Goal: Task Accomplishment & Management: Manage account settings

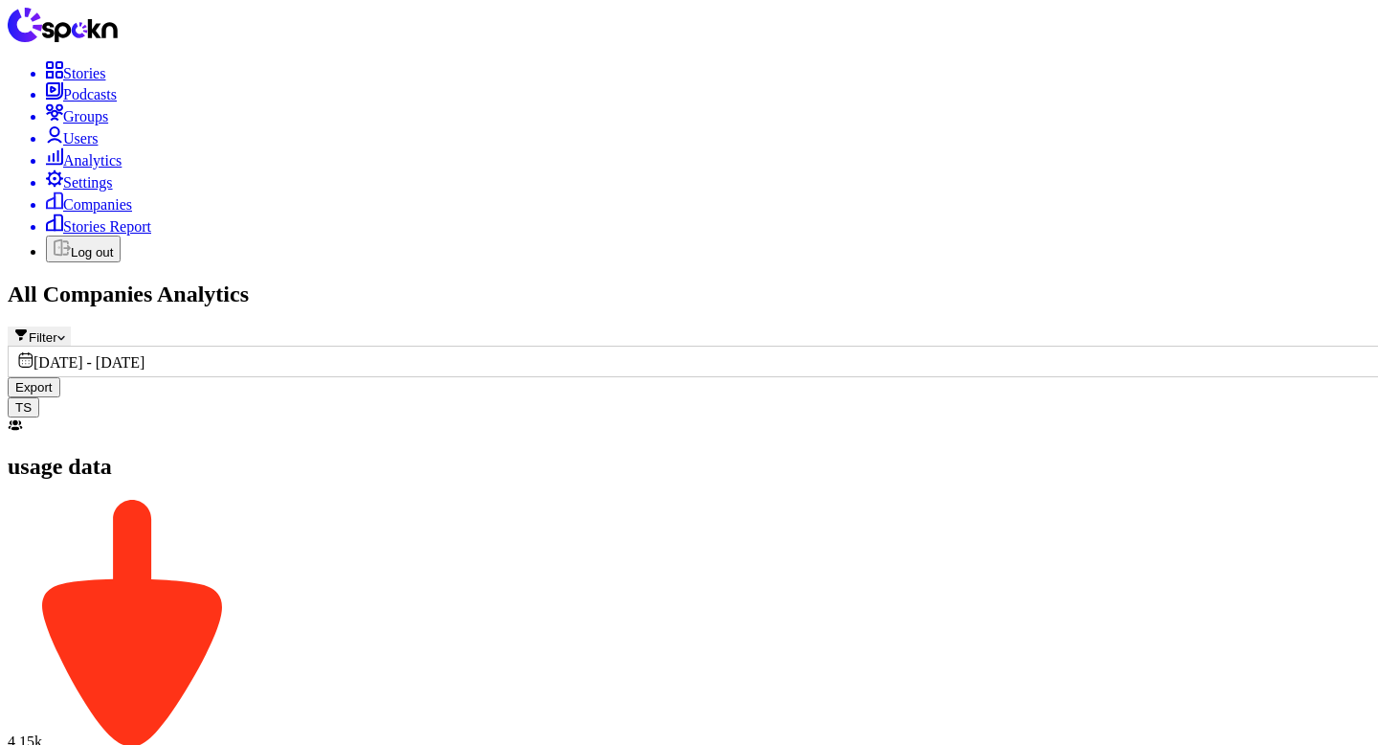
scroll to position [372, 0]
type input "Plusgrade"
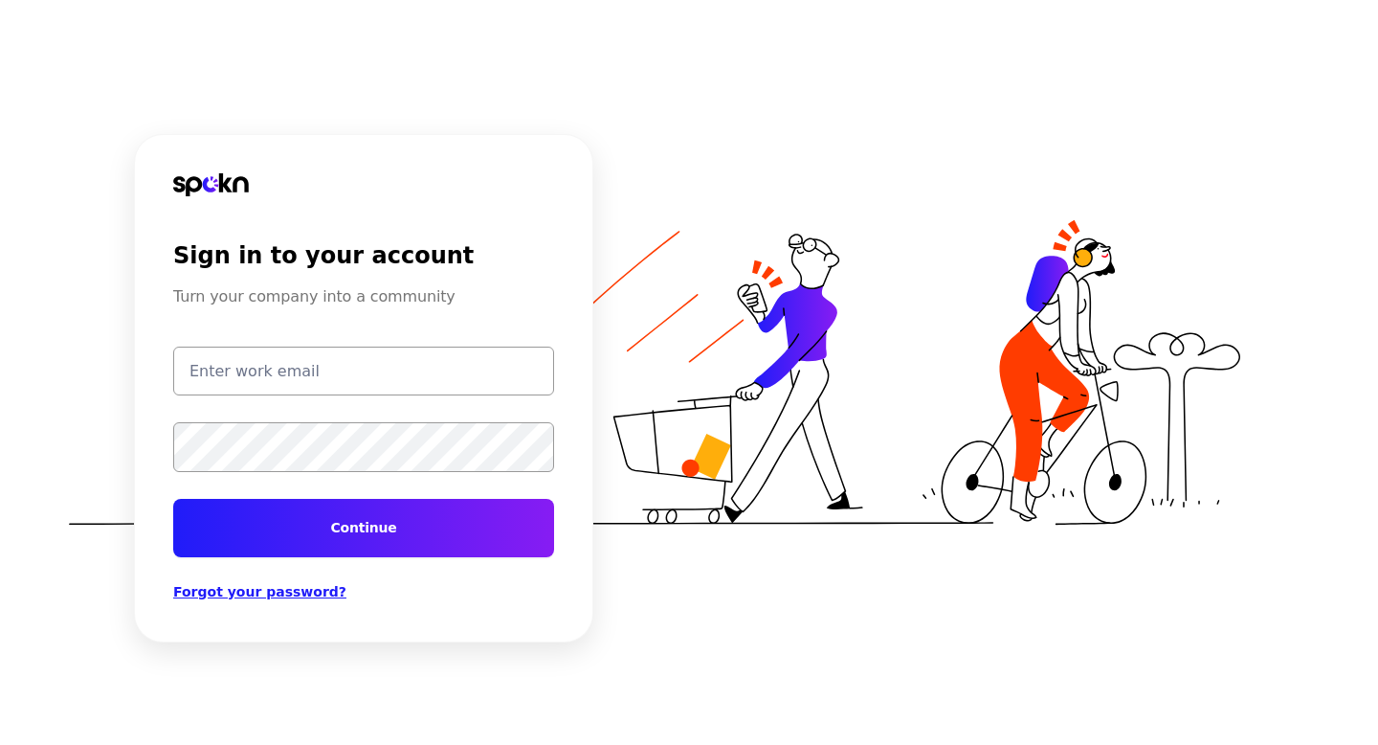
click at [278, 382] on input "email" at bounding box center [363, 370] width 381 height 49
type input "[EMAIL_ADDRESS][DOMAIN_NAME]"
click at [344, 527] on button "Continue" at bounding box center [363, 528] width 381 height 58
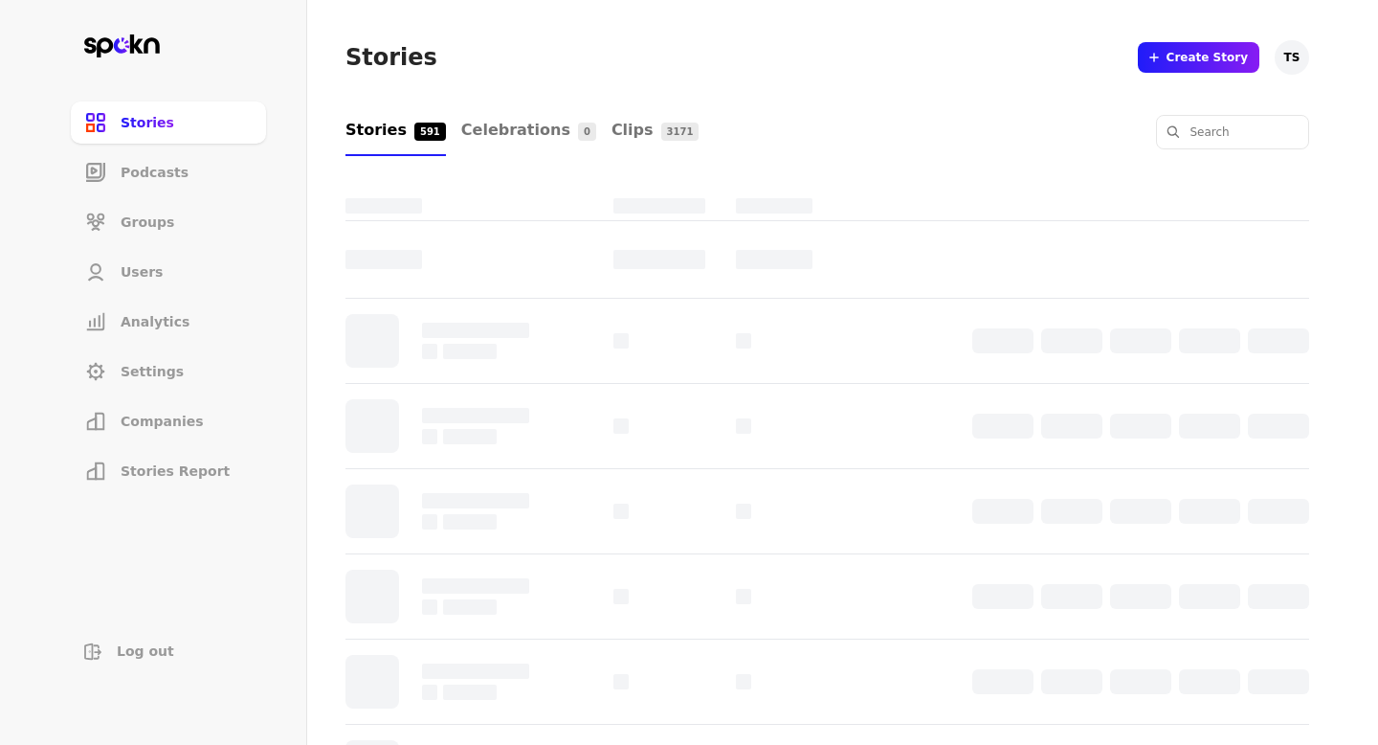
click at [183, 413] on span "Companies" at bounding box center [162, 421] width 83 height 19
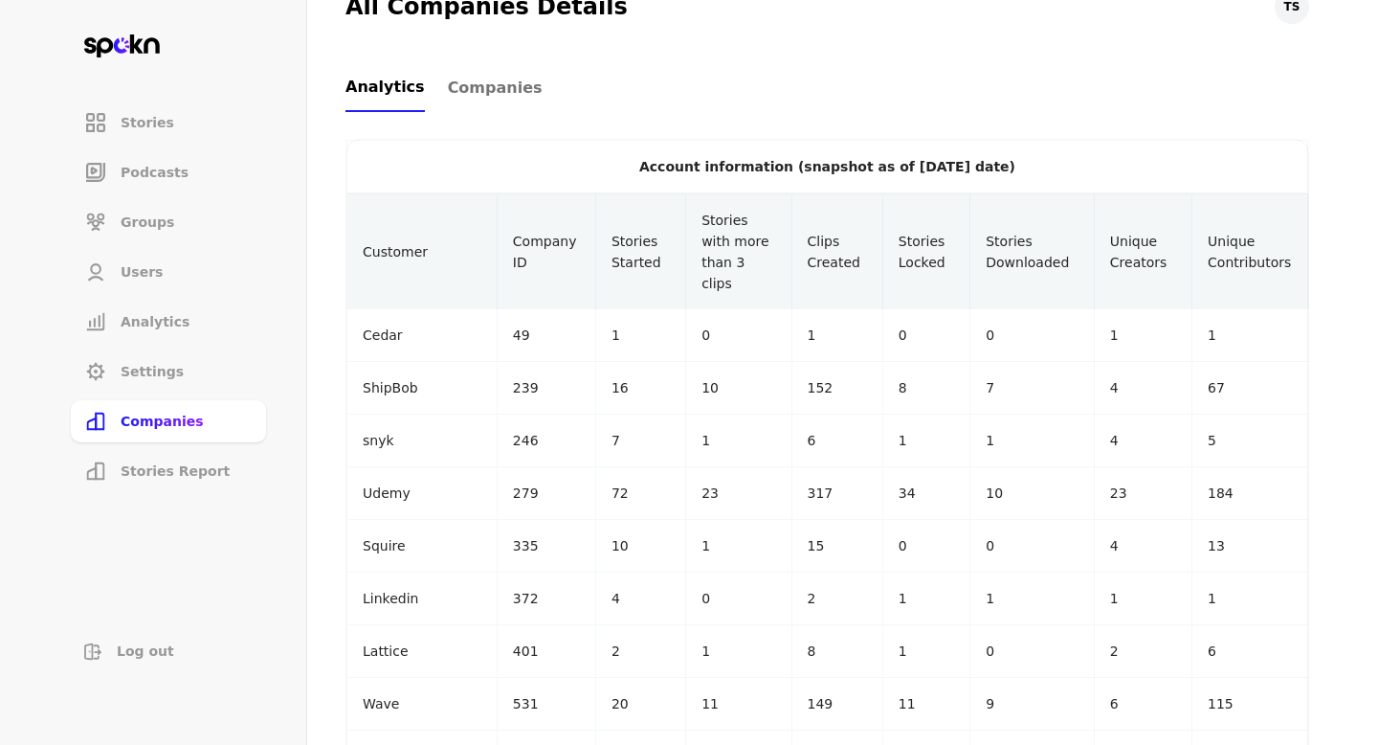
scroll to position [684, 0]
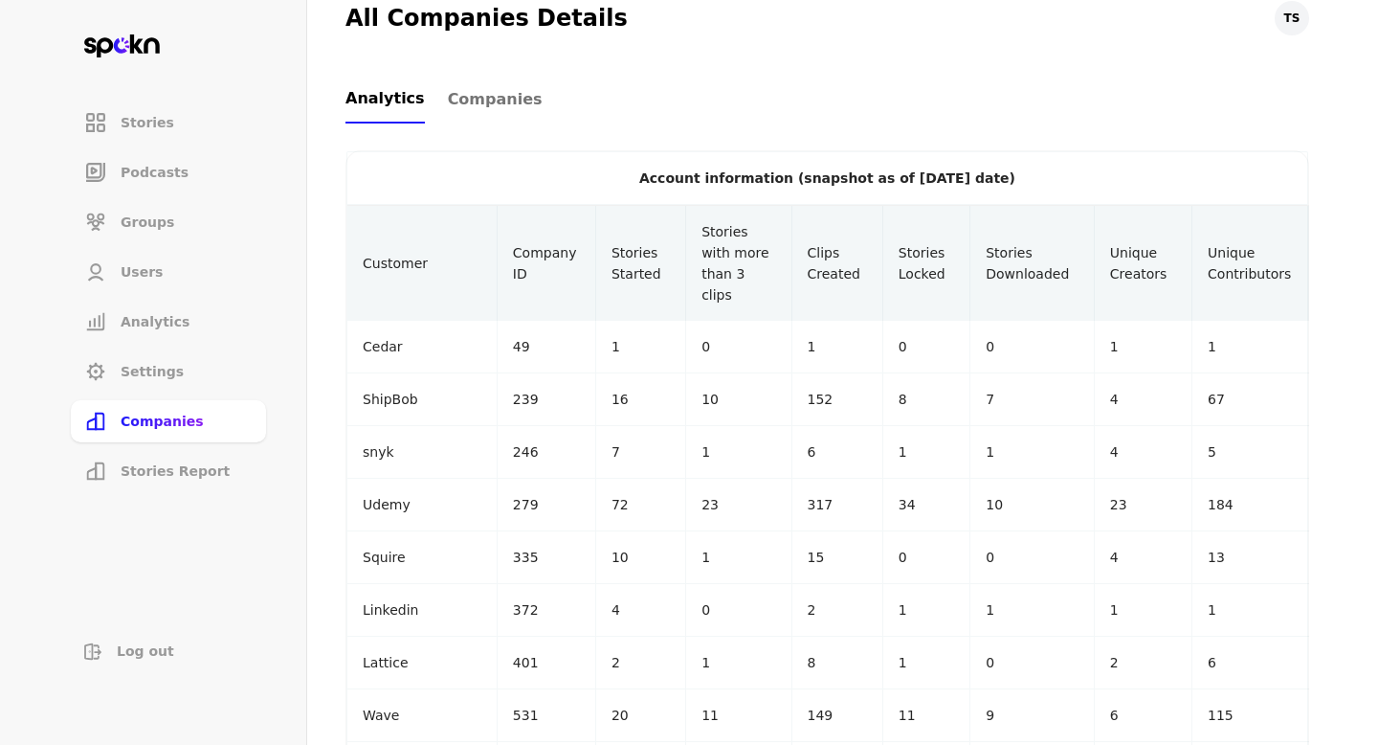
click at [493, 100] on span "Companies" at bounding box center [495, 99] width 95 height 23
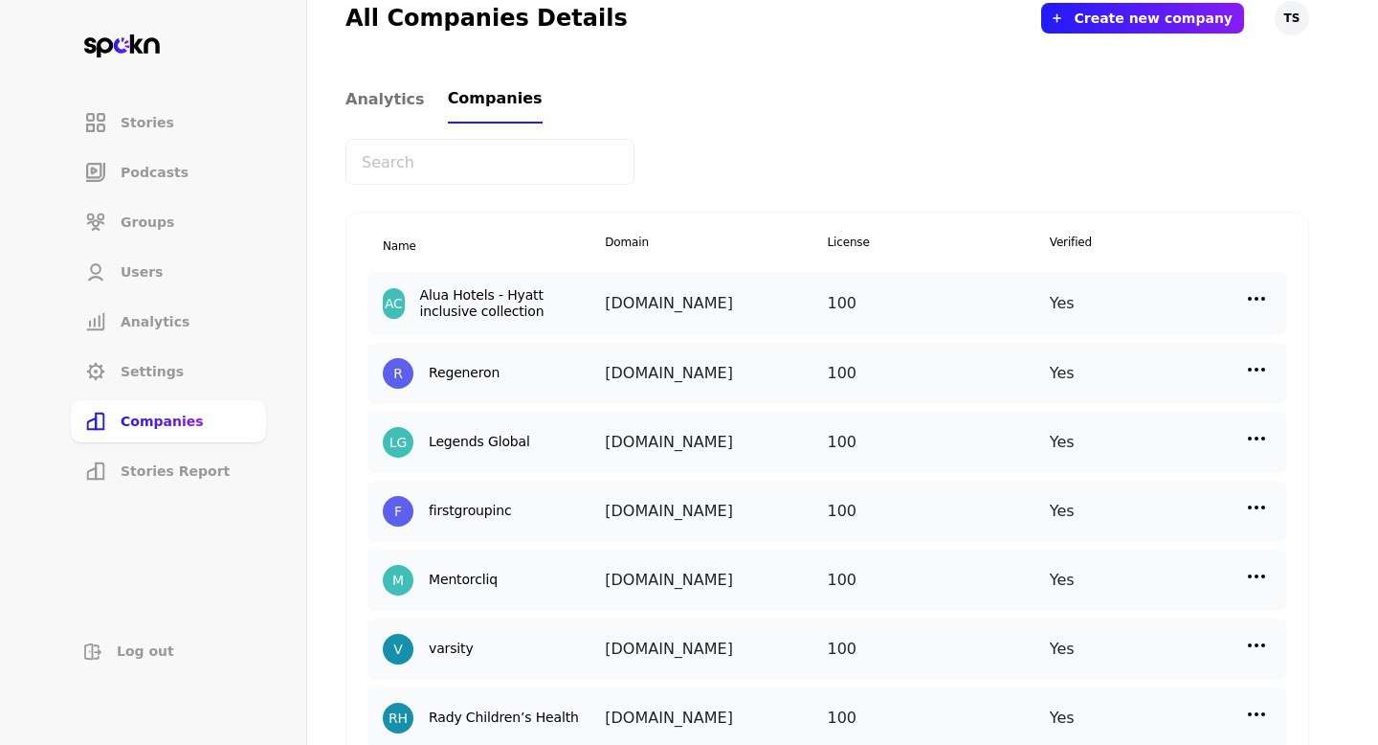
click at [500, 196] on div "usage data 4.15k Total signed up users 1.85k Total active users 45% Total activ…" at bounding box center [828, 322] width 964 height 1707
click at [516, 164] on input "text" at bounding box center [490, 162] width 289 height 46
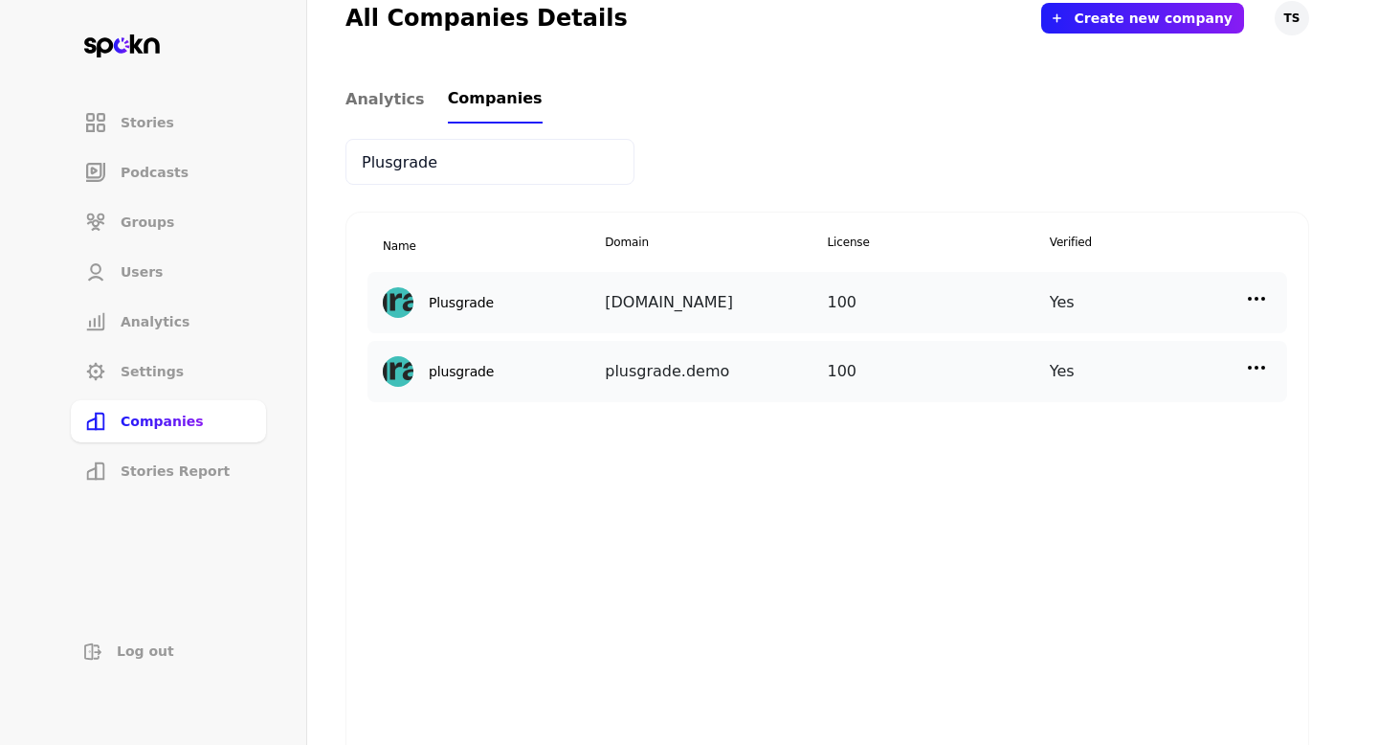
type input "Plusgrade"
click at [1256, 301] on img at bounding box center [1256, 298] width 23 height 23
click at [1083, 336] on div "Edit" at bounding box center [1095, 339] width 191 height 45
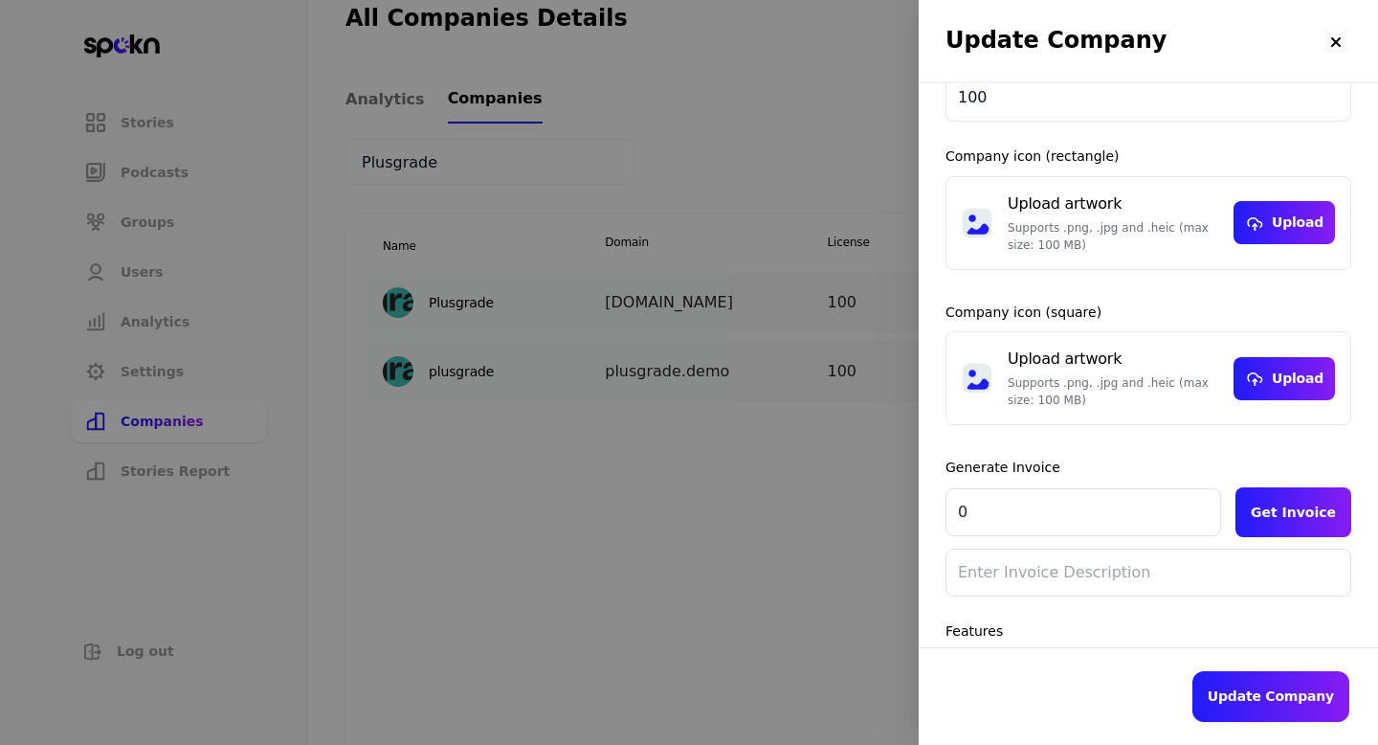
scroll to position [326, 0]
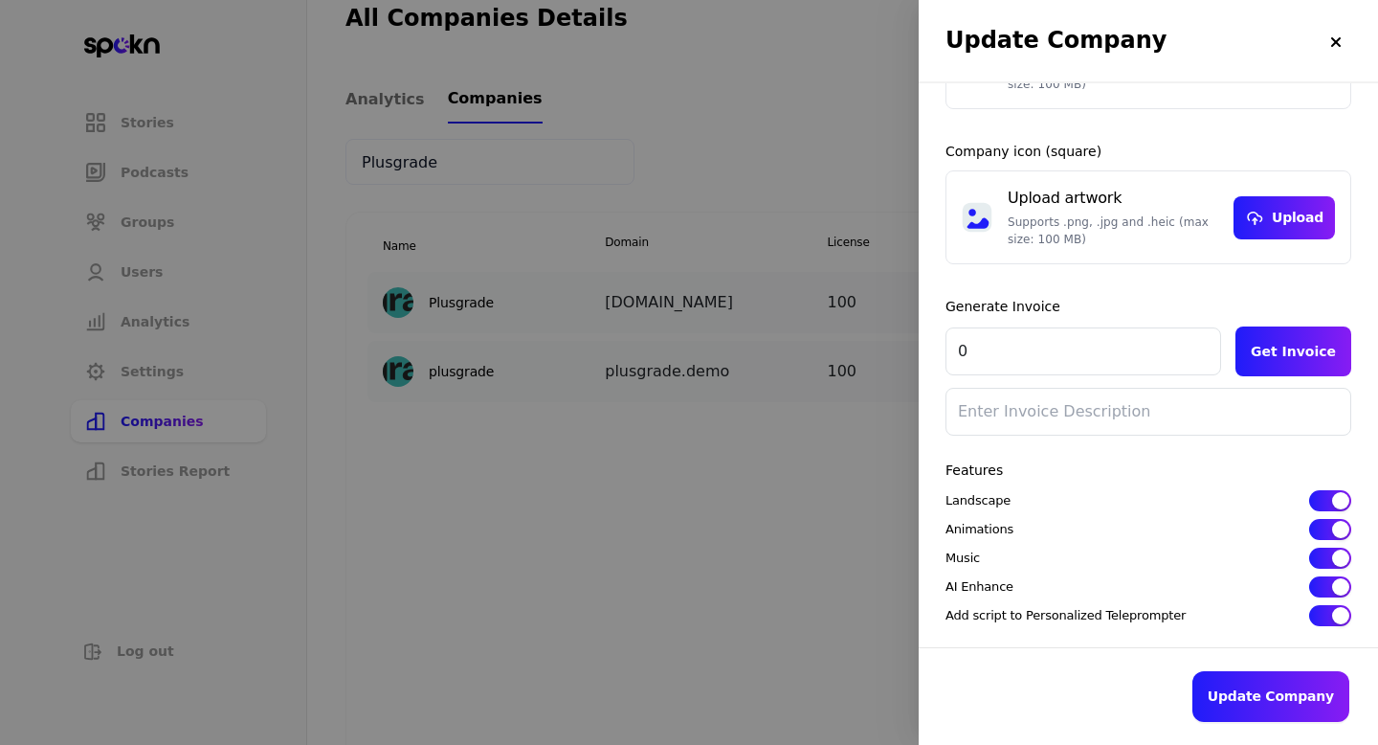
click at [1341, 498] on div "button" at bounding box center [1340, 500] width 17 height 17
click at [1341, 526] on div "button" at bounding box center [1340, 529] width 17 height 17
click at [1339, 546] on div "Landscape Animations Music AI Enhance Add script to Personalized Teleprompter" at bounding box center [1149, 558] width 406 height 136
click at [1339, 554] on div "button" at bounding box center [1340, 557] width 17 height 17
click at [1339, 578] on div "button" at bounding box center [1340, 586] width 17 height 17
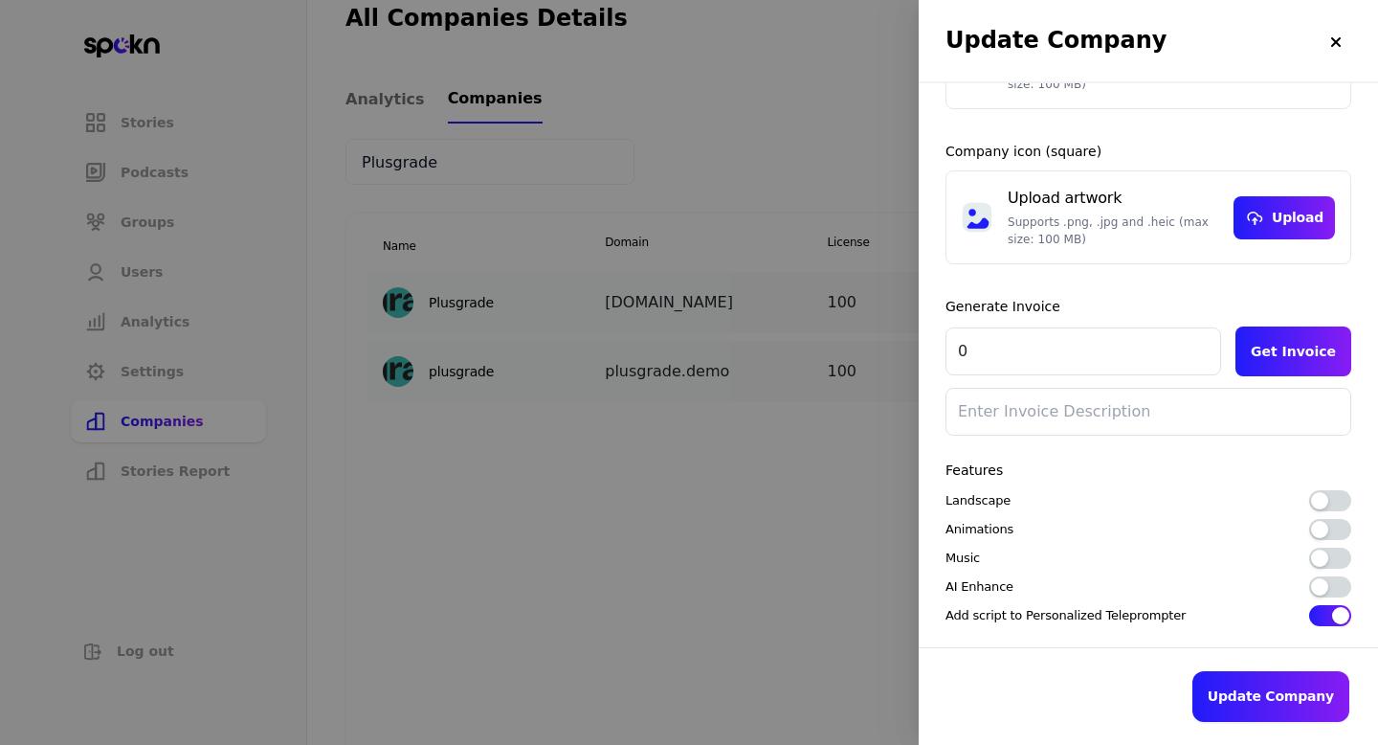
click at [1339, 613] on div "button" at bounding box center [1340, 615] width 17 height 17
click at [1255, 685] on button "Update Company" at bounding box center [1271, 696] width 157 height 51
